Goal: Transaction & Acquisition: Purchase product/service

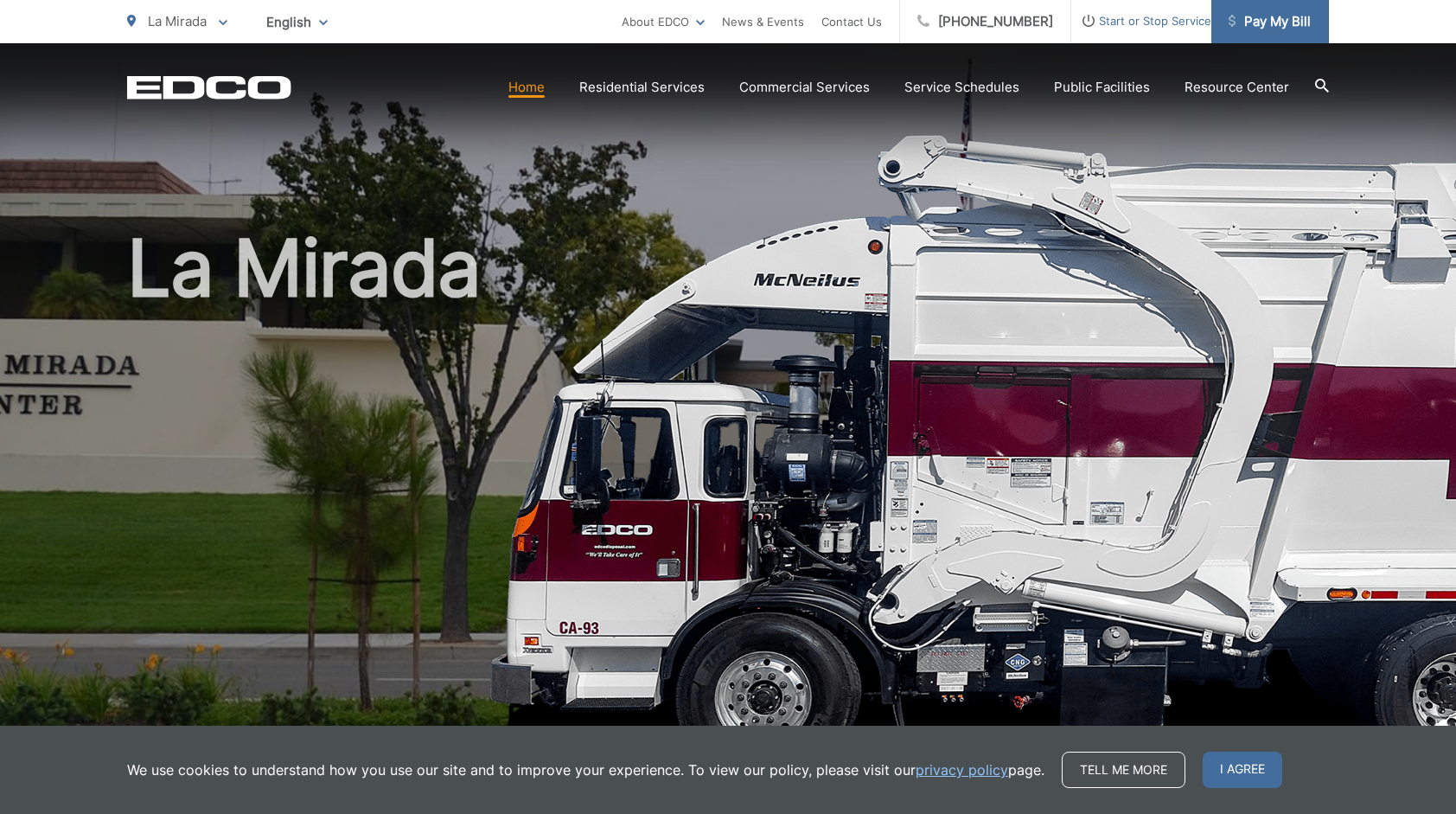
click at [1277, 27] on span "Pay My Bill" at bounding box center [1269, 22] width 82 height 21
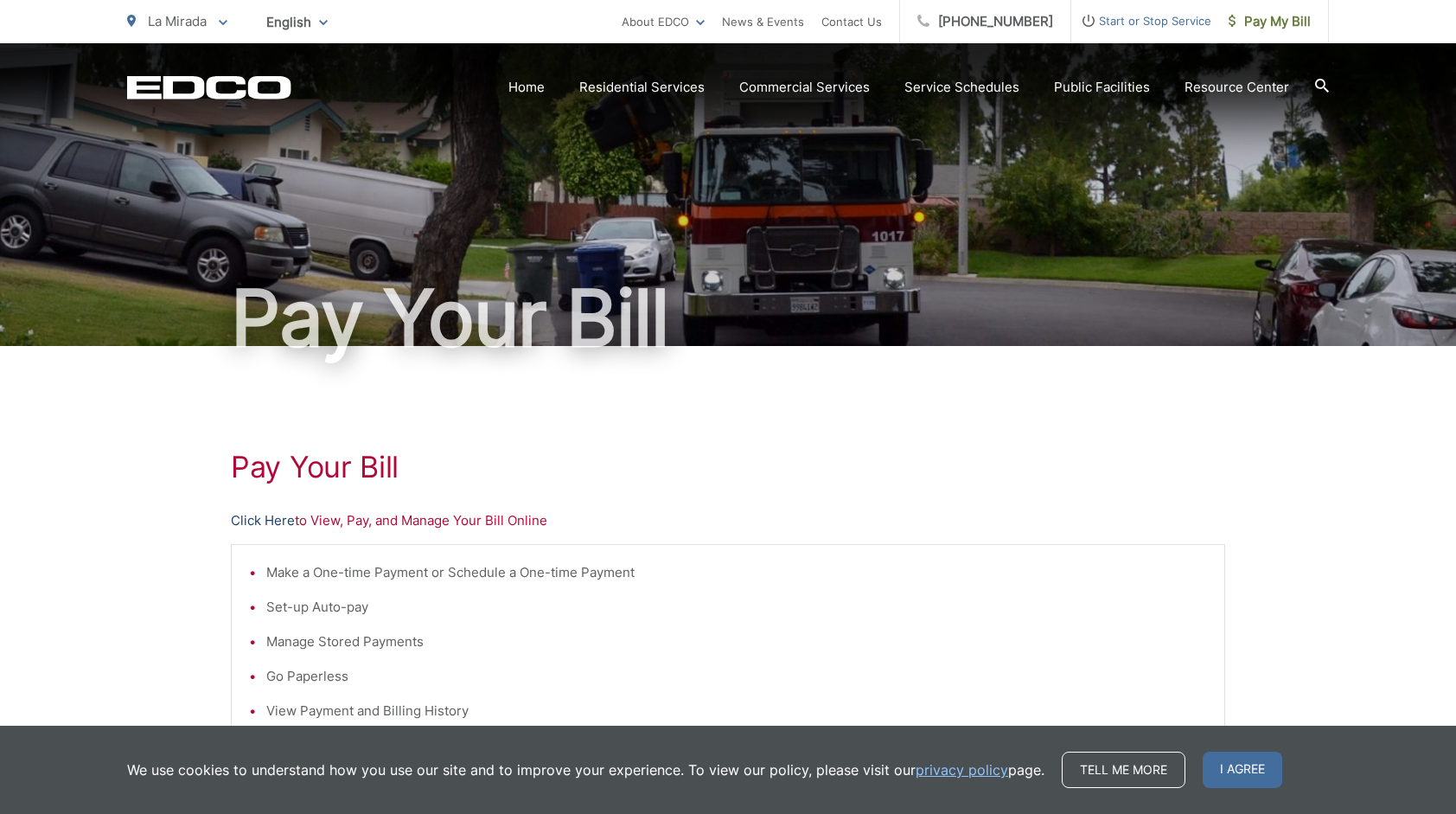
click at [240, 521] on link "Click Here" at bounding box center [263, 521] width 64 height 21
click at [290, 576] on li "Make a One-time Payment or Schedule a One-time Payment" at bounding box center [736, 573] width 941 height 21
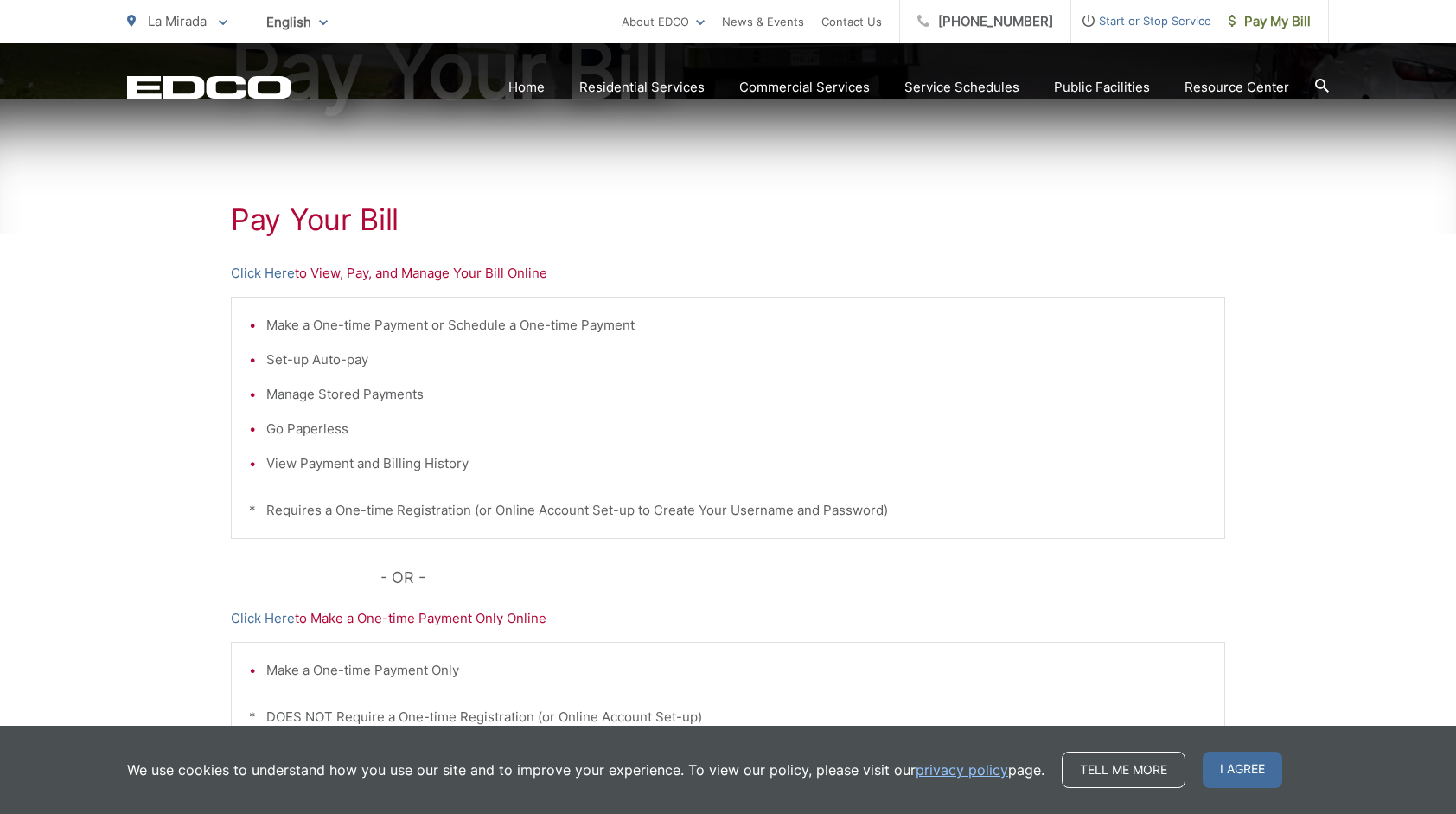
scroll to position [245, 0]
click at [478, 621] on p "Click Here to Make a One-time Payment Only Online" at bounding box center [728, 620] width 995 height 21
click at [273, 620] on link "Click Here" at bounding box center [263, 620] width 64 height 21
